Goal: Check status: Check status

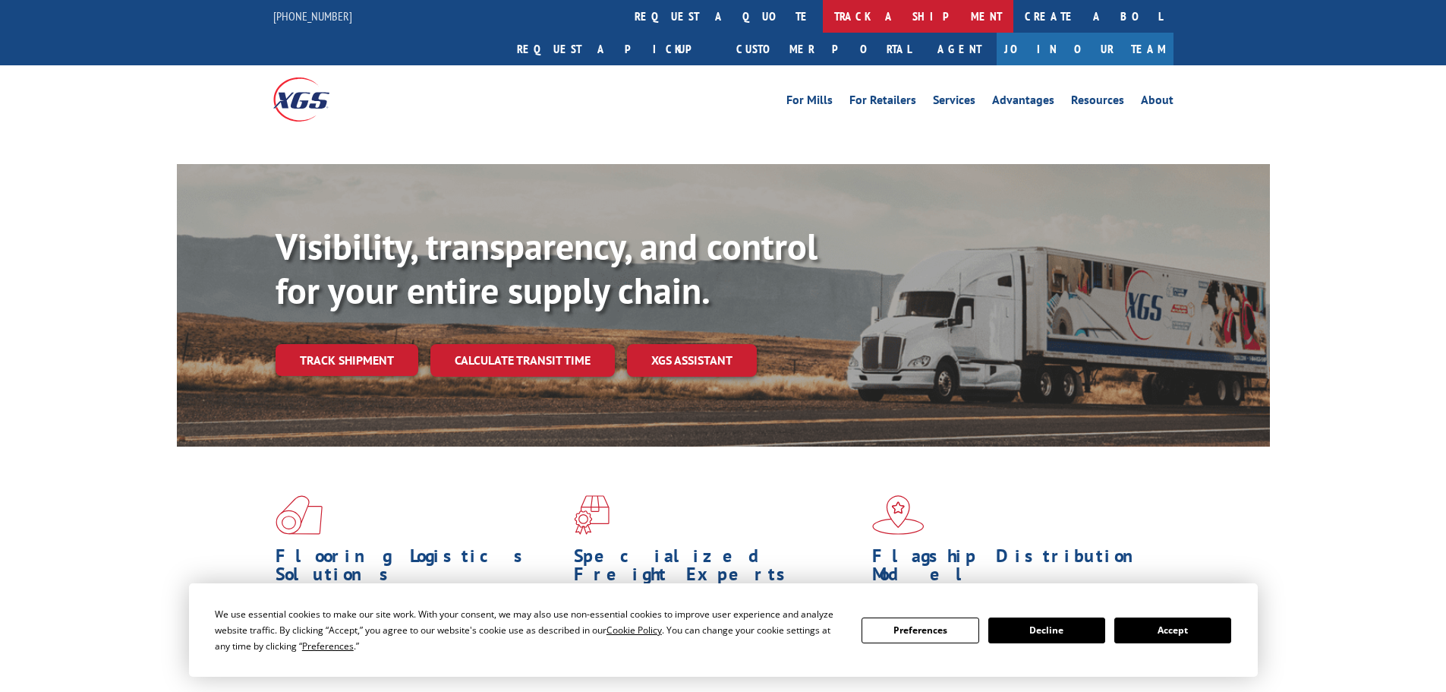
click at [823, 20] on link "track a shipment" at bounding box center [918, 16] width 191 height 33
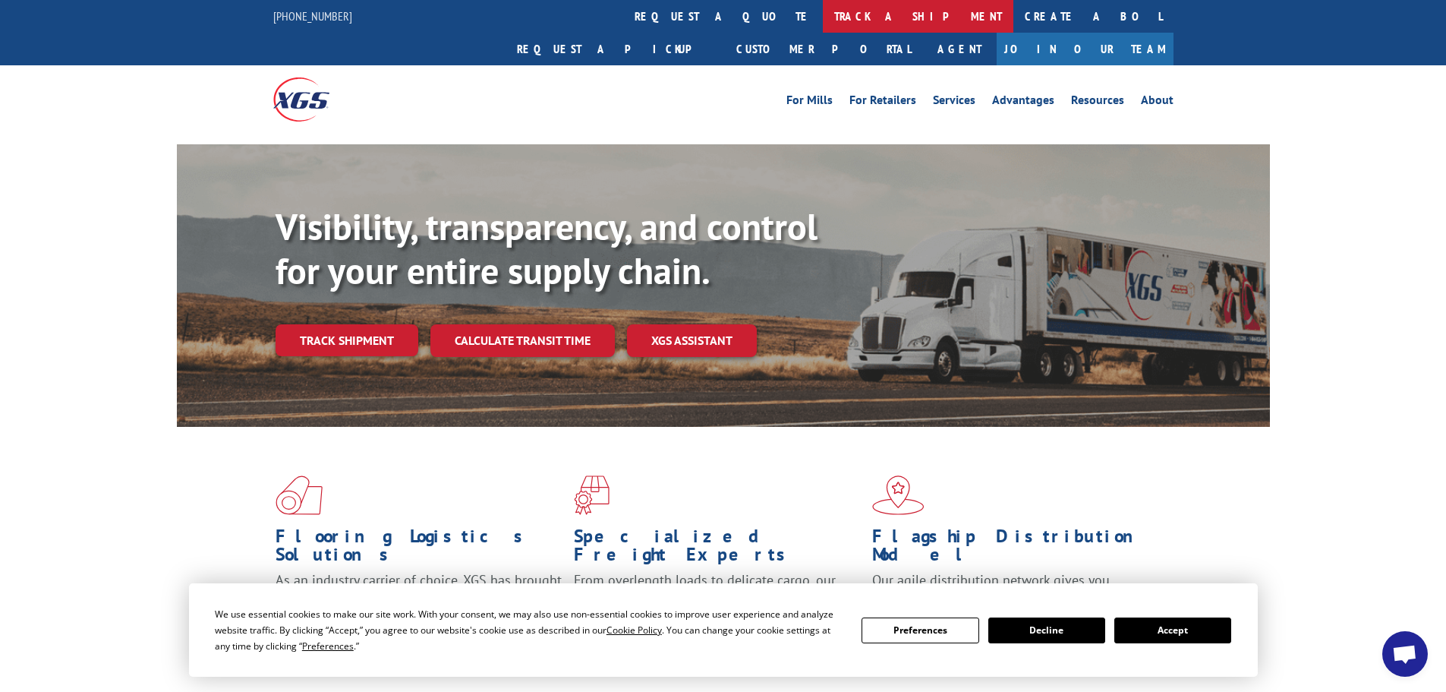
click at [823, 20] on link "track a shipment" at bounding box center [918, 16] width 191 height 33
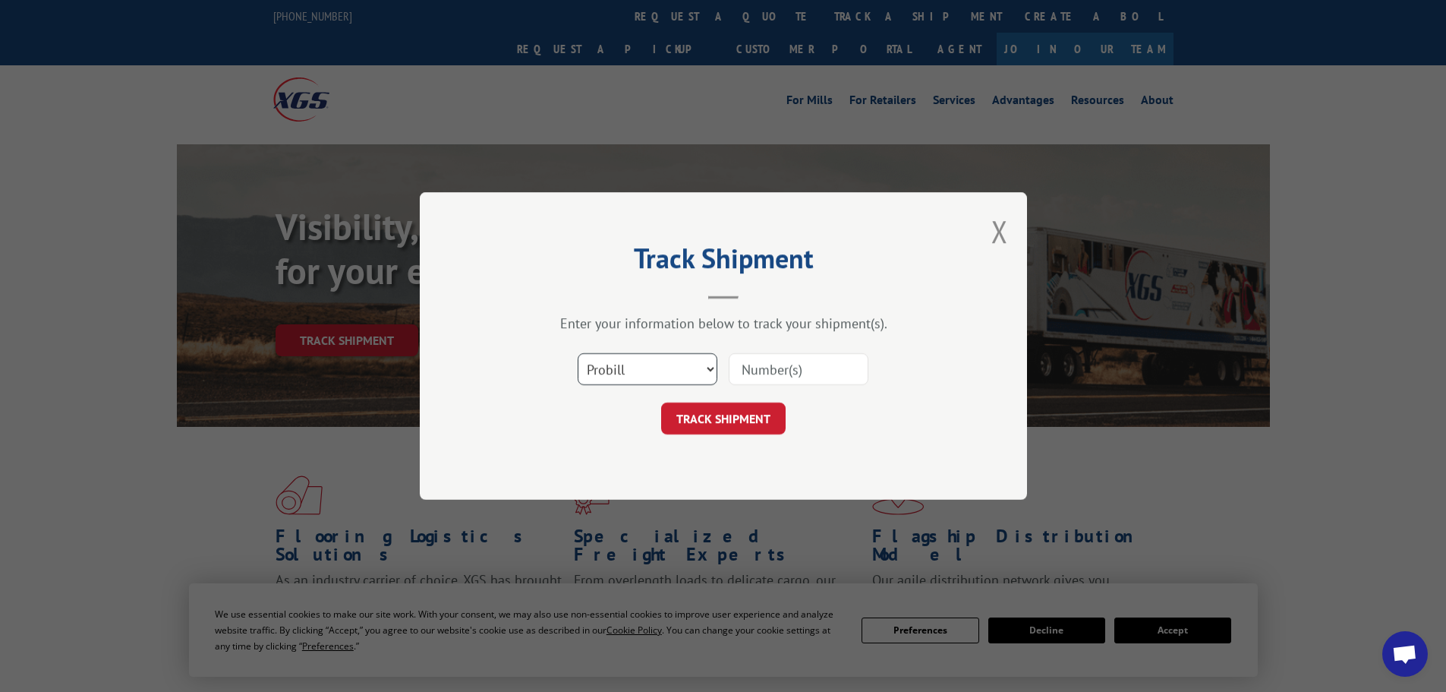
click at [655, 370] on select "Select category... Probill BOL PO" at bounding box center [648, 369] width 140 height 32
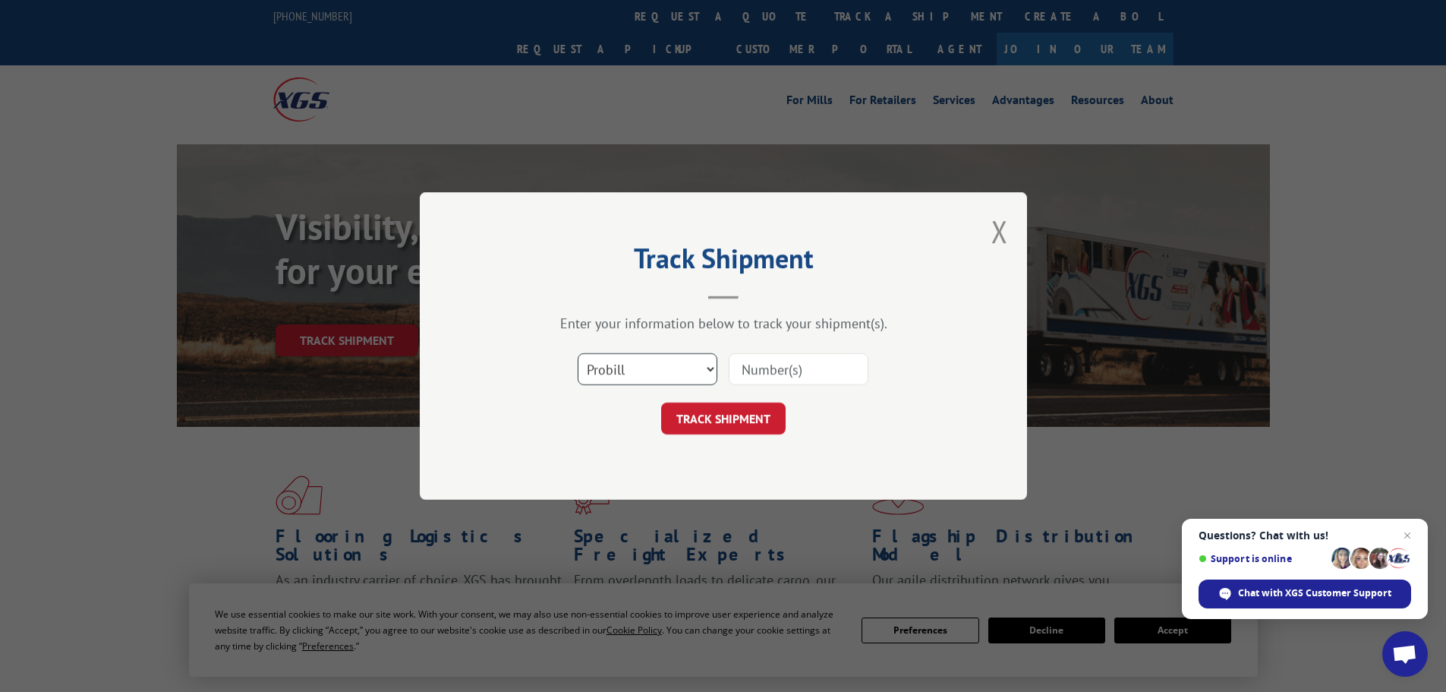
select select "bol"
click at [578, 353] on select "Select category... Probill BOL PO" at bounding box center [648, 369] width 140 height 32
click at [748, 364] on input at bounding box center [799, 369] width 140 height 32
paste input "7052156"
type input "7052156"
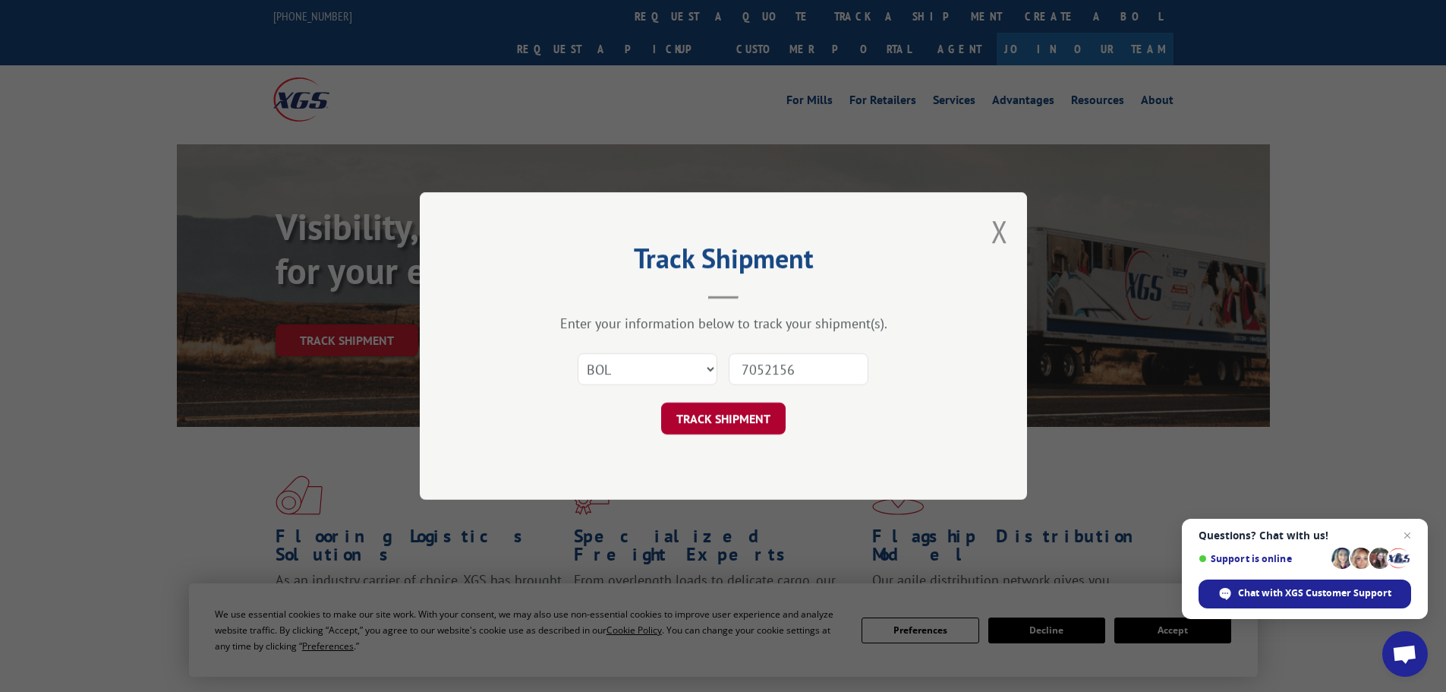
click at [749, 415] on button "TRACK SHIPMENT" at bounding box center [723, 418] width 125 height 32
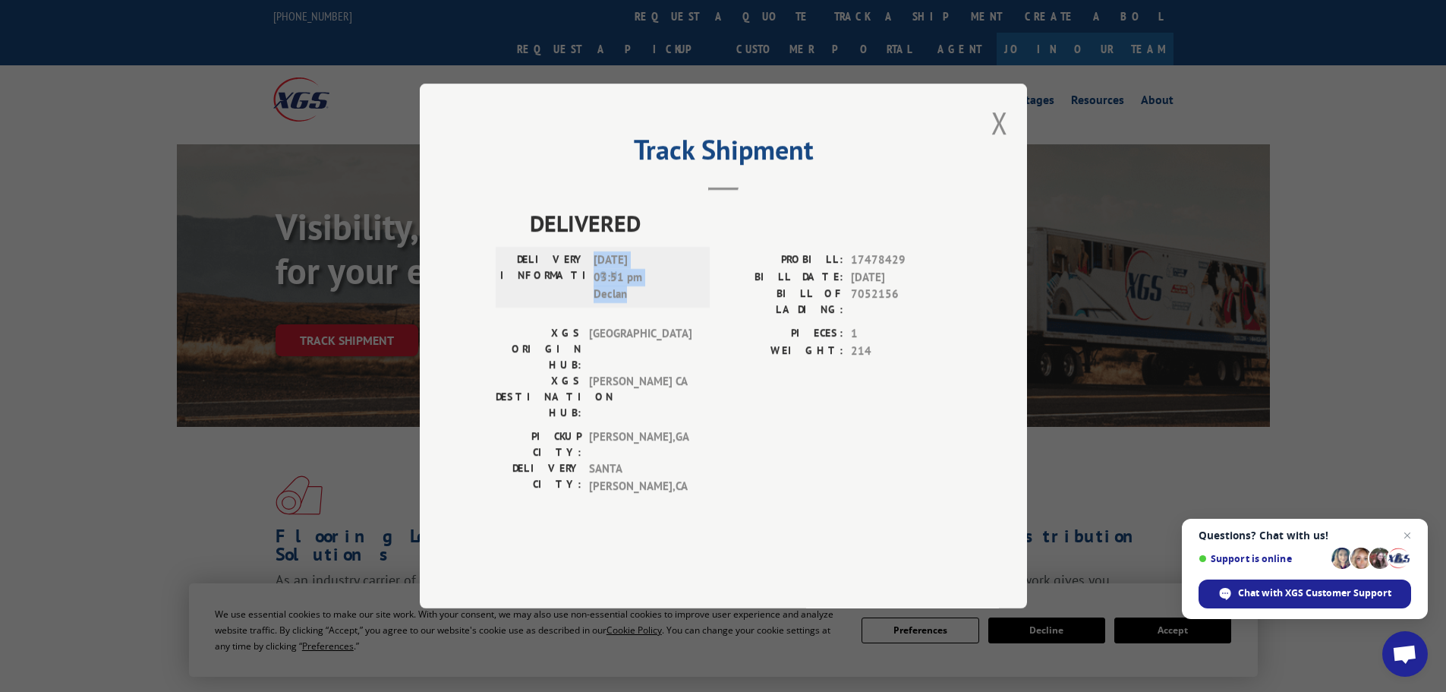
drag, startPoint x: 595, startPoint y: 301, endPoint x: 649, endPoint y: 334, distance: 63.4
click at [649, 303] on span "[DATE] 03:51 pm Declan" at bounding box center [645, 277] width 102 height 52
copy span "[DATE] 03:51 pm Declan"
click at [1000, 143] on button "Close modal" at bounding box center [1000, 122] width 17 height 40
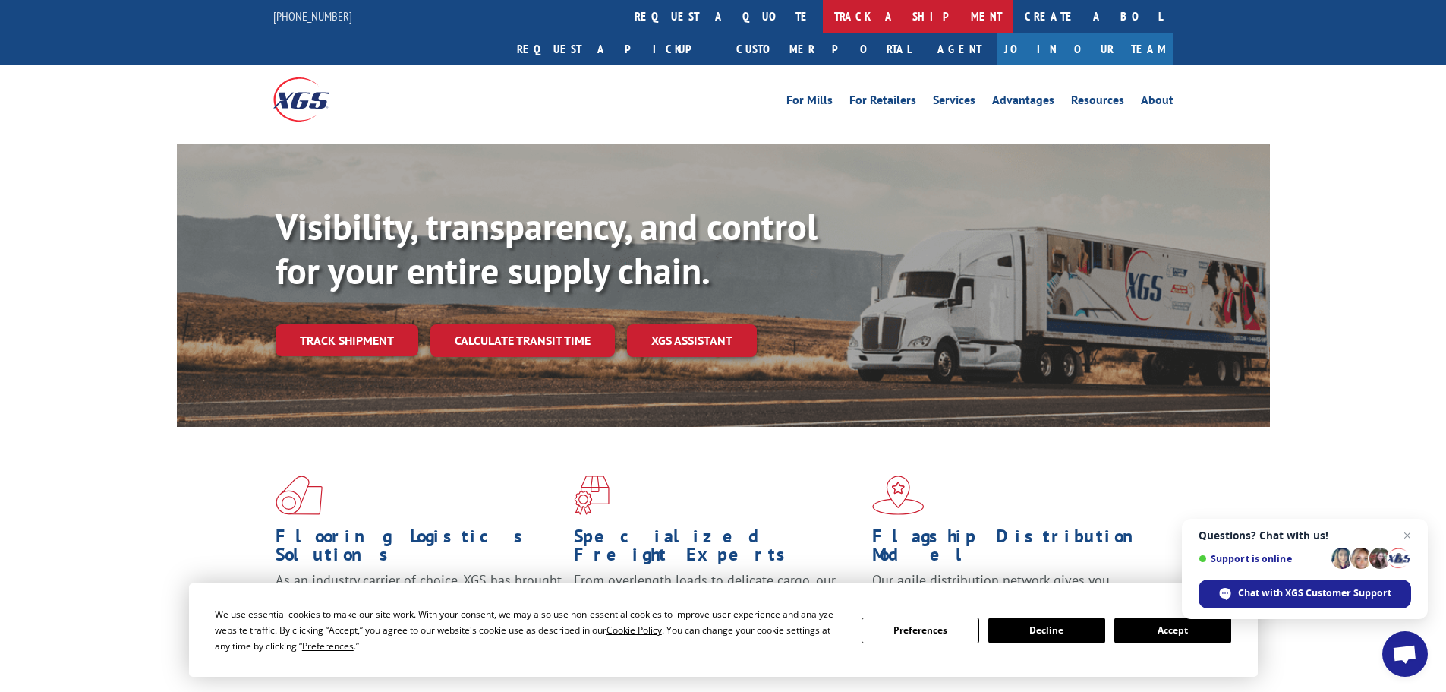
click at [823, 20] on link "track a shipment" at bounding box center [918, 16] width 191 height 33
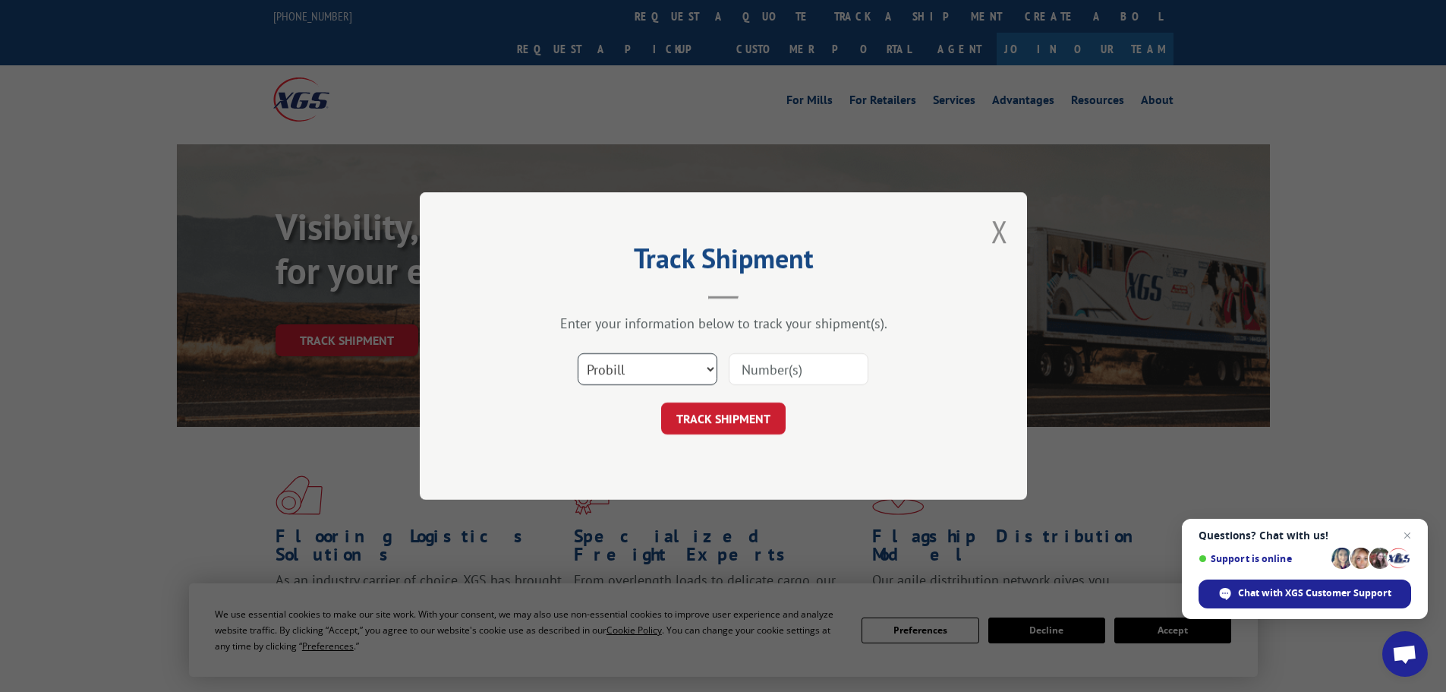
click at [666, 359] on select "Select category... Probill BOL PO" at bounding box center [648, 369] width 140 height 32
select select "bol"
click at [578, 353] on select "Select category... Probill BOL PO" at bounding box center [648, 369] width 140 height 32
click at [740, 374] on input at bounding box center [799, 369] width 140 height 32
paste input "2880309"
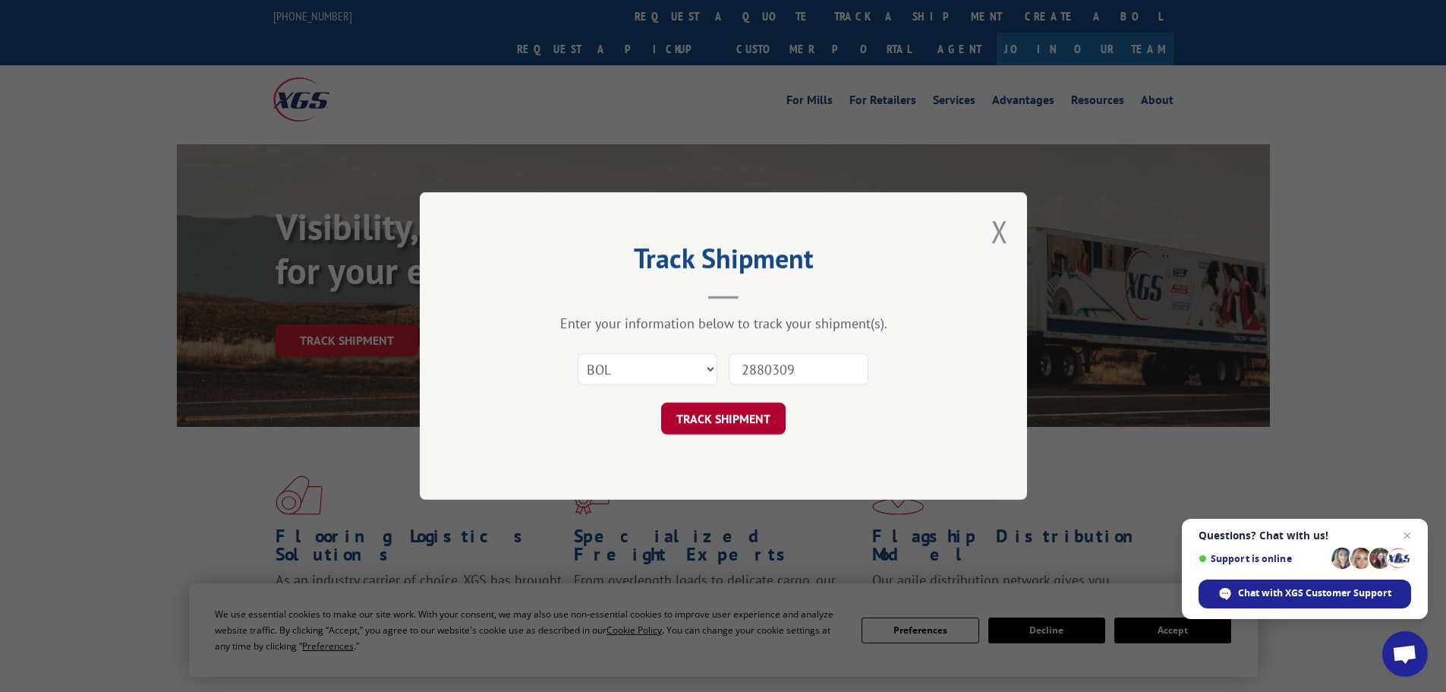
type input "2880309"
click at [720, 410] on button "TRACK SHIPMENT" at bounding box center [723, 418] width 125 height 32
